Goal: Find specific page/section: Find specific page/section

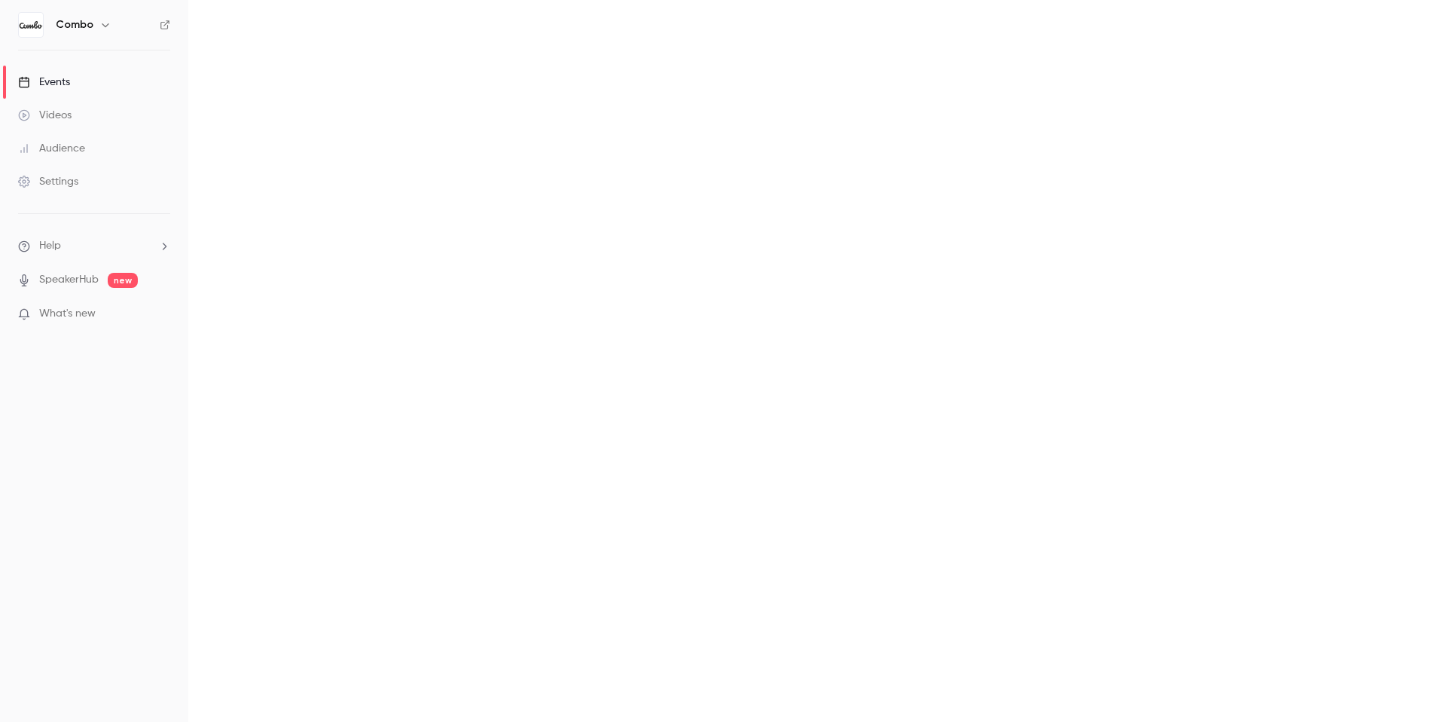
click at [53, 83] on div "Events" at bounding box center [44, 82] width 52 height 15
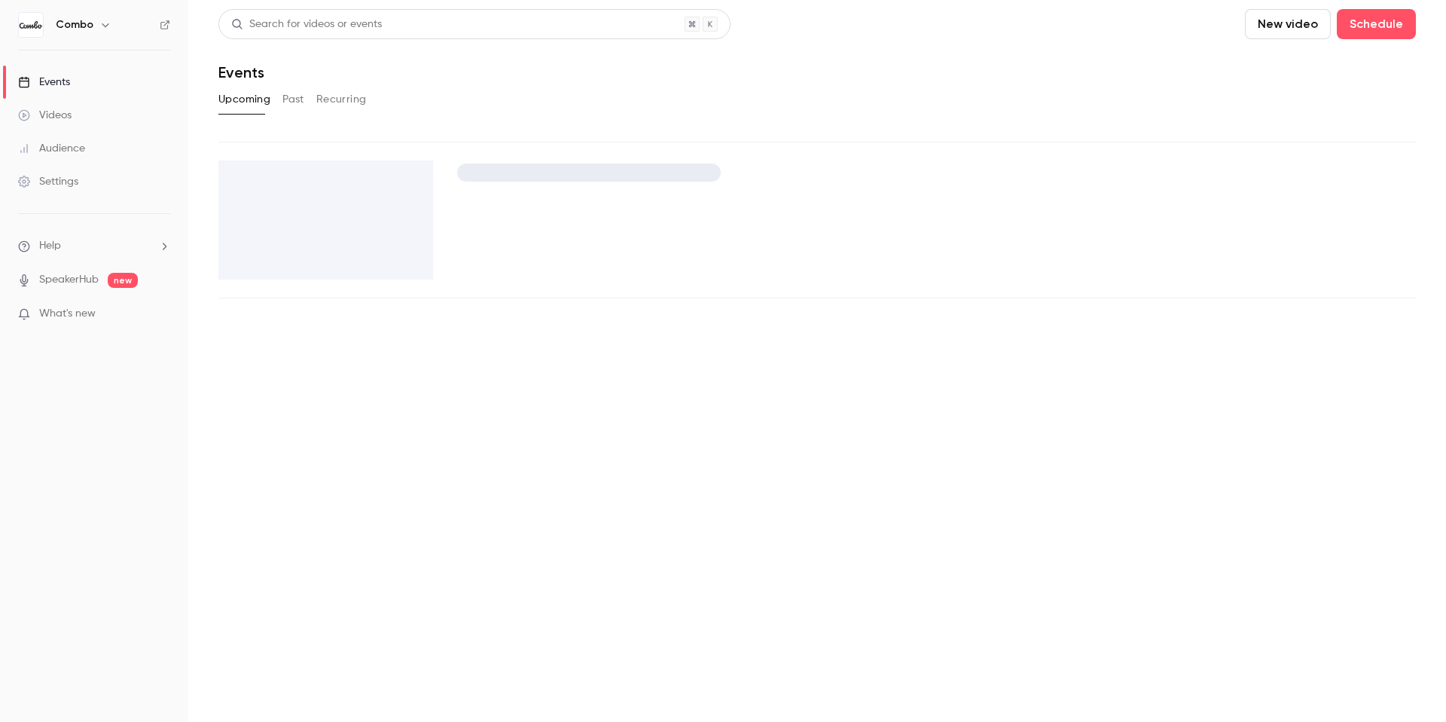
click at [353, 104] on div "Upcoming Past Recurring" at bounding box center [816, 99] width 1197 height 24
click at [341, 103] on button "Recurring" at bounding box center [341, 99] width 50 height 24
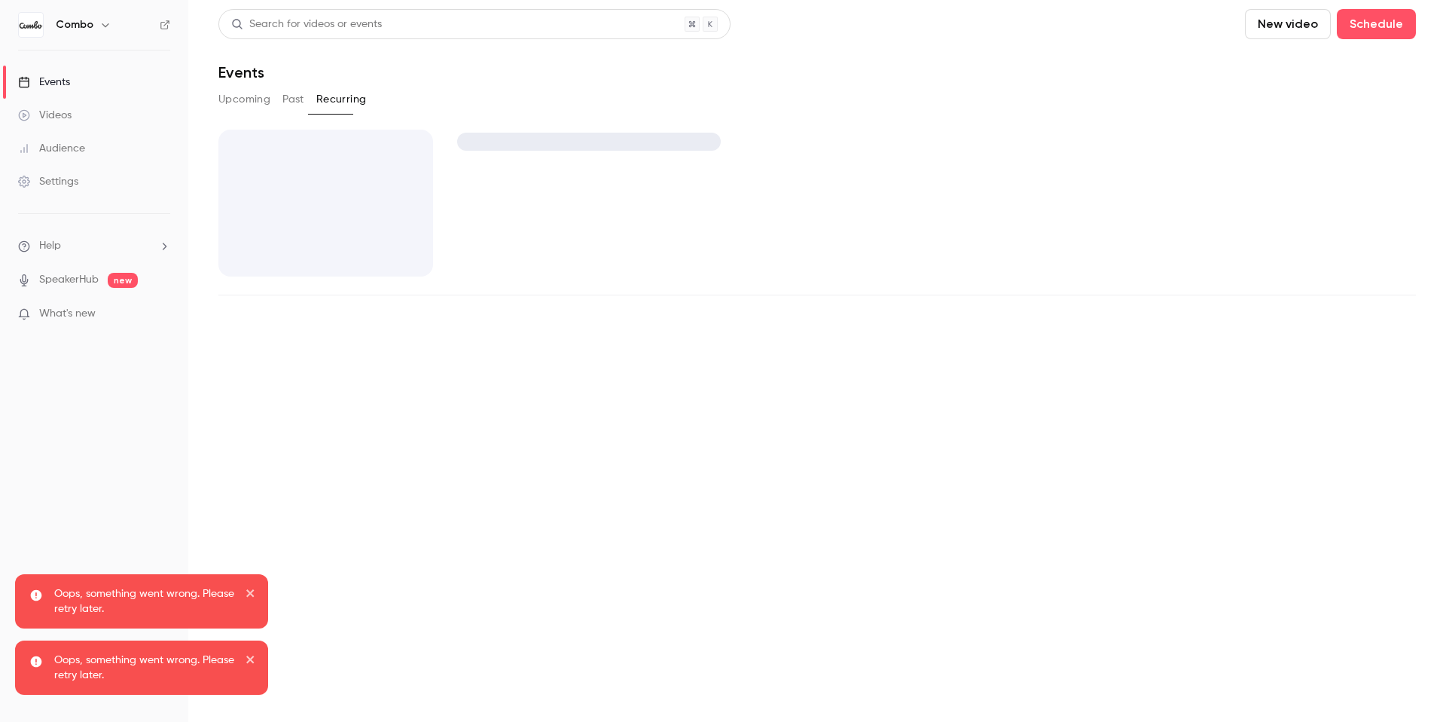
click at [1171, 108] on div "Upcoming Past Recurring" at bounding box center [816, 99] width 1197 height 24
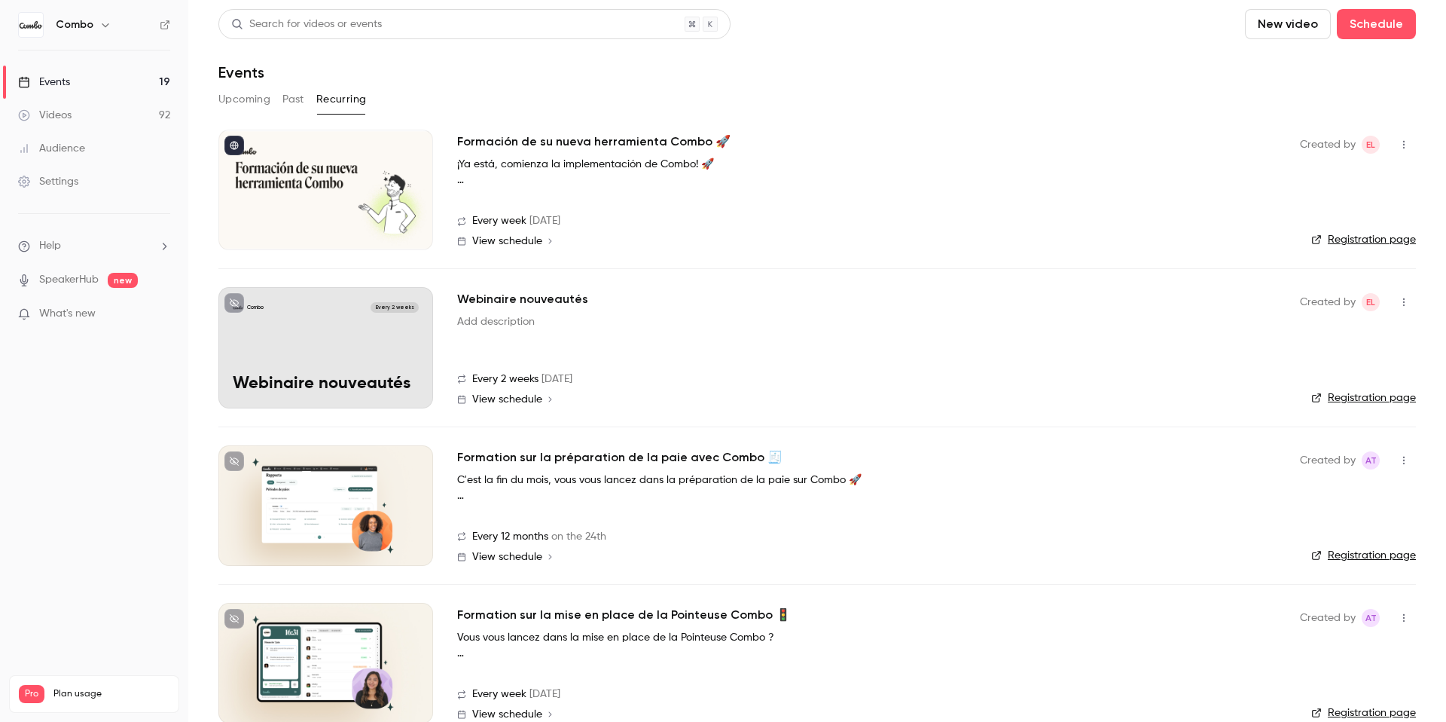
click at [378, 184] on div at bounding box center [325, 190] width 215 height 121
